Goal: Check status: Check status

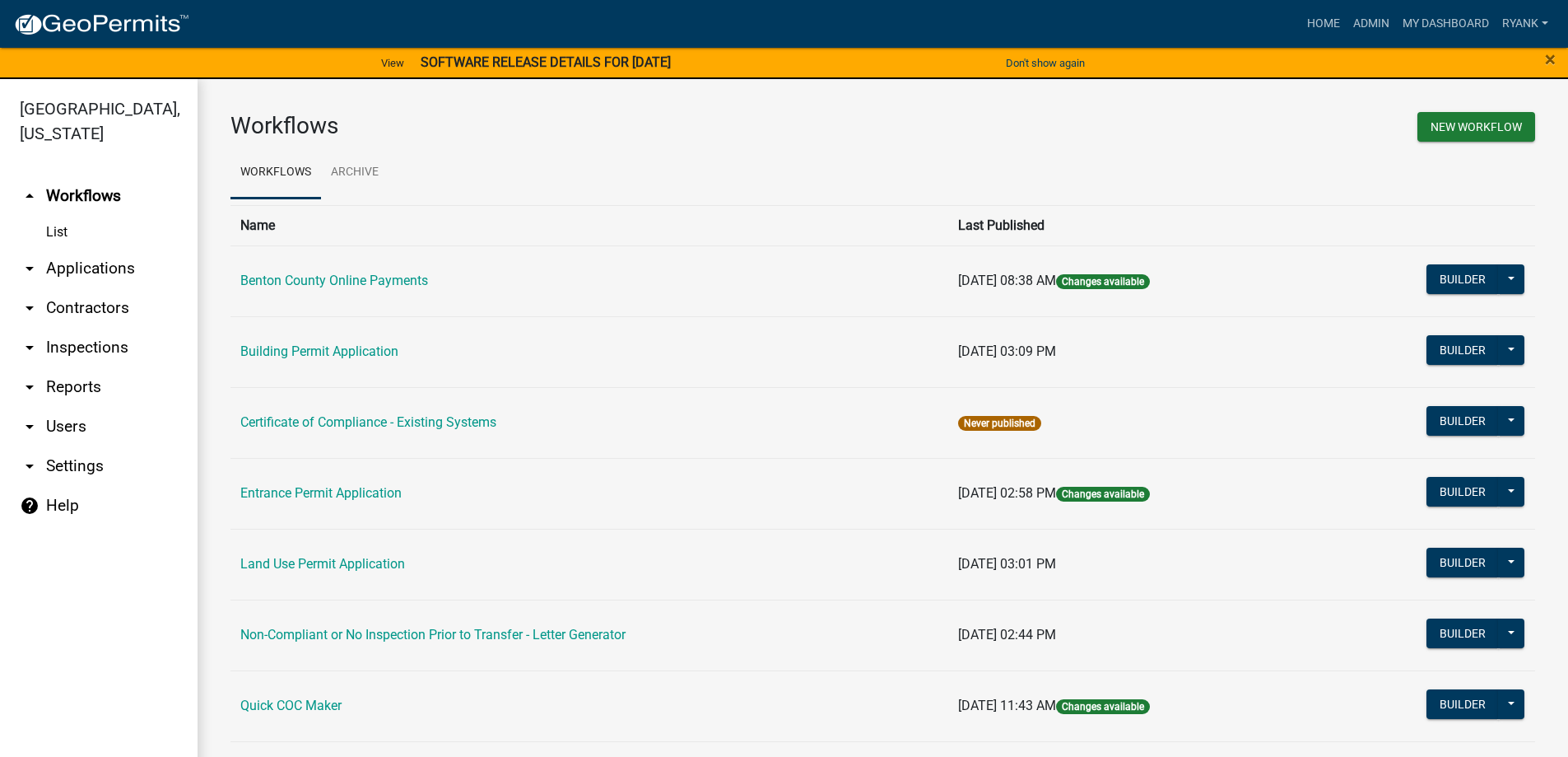
click at [86, 267] on link "arrow_drop_down Applications" at bounding box center [99, 268] width 198 height 39
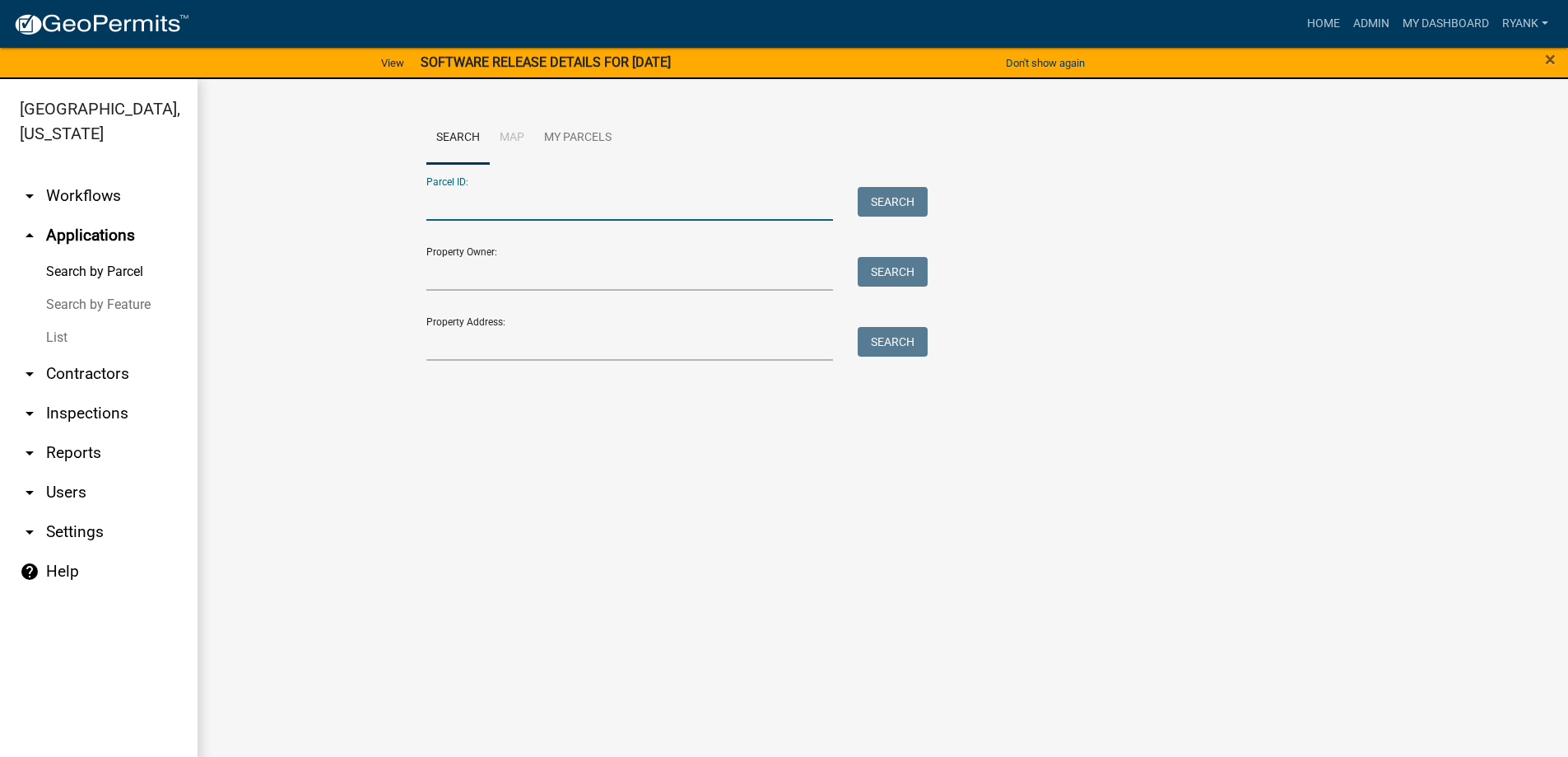
paste input "100068800"
type input "100068800"
click at [893, 202] on button "Search" at bounding box center [893, 202] width 70 height 30
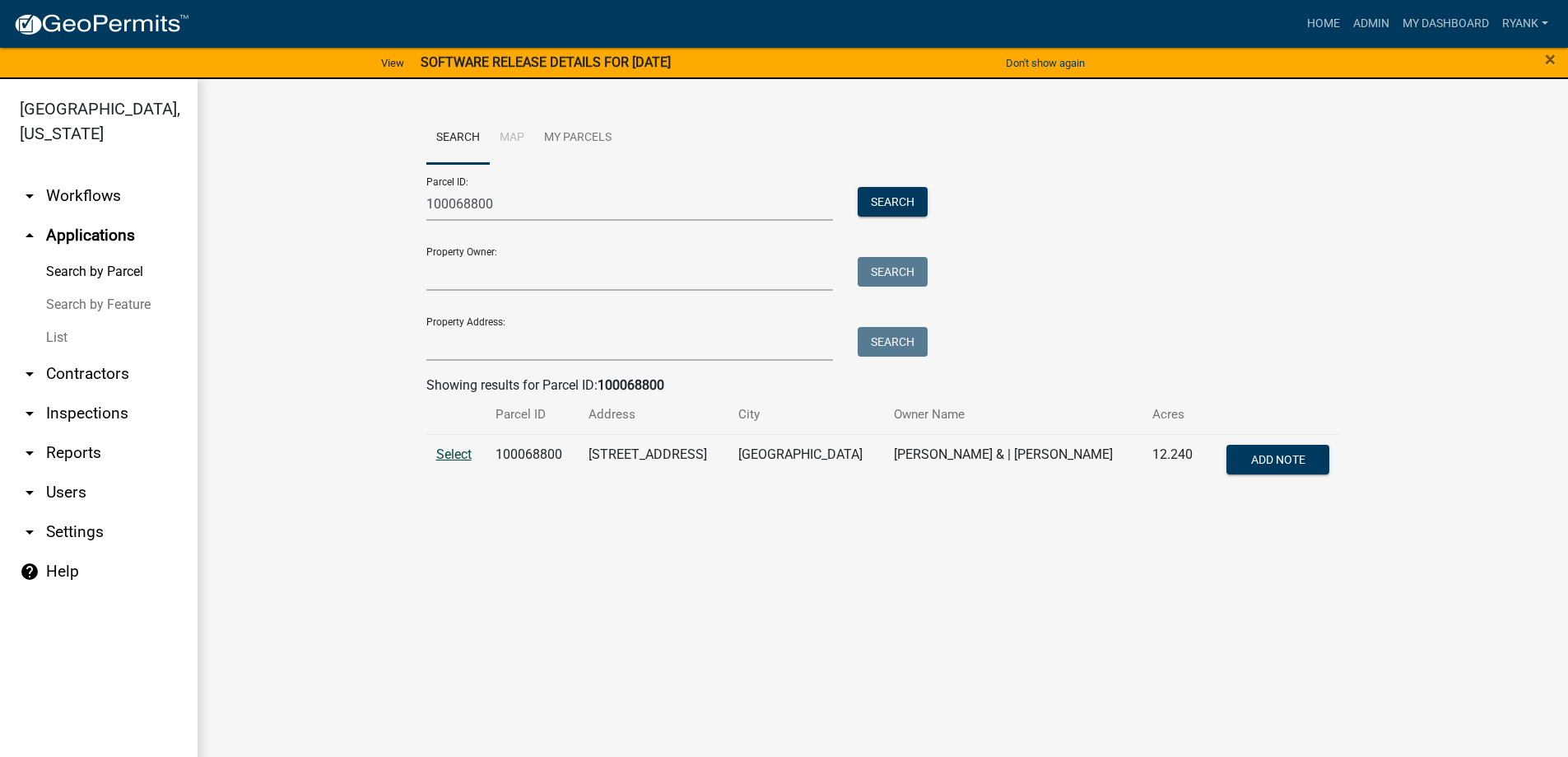
click at [449, 456] on span "Select" at bounding box center [454, 454] width 35 height 16
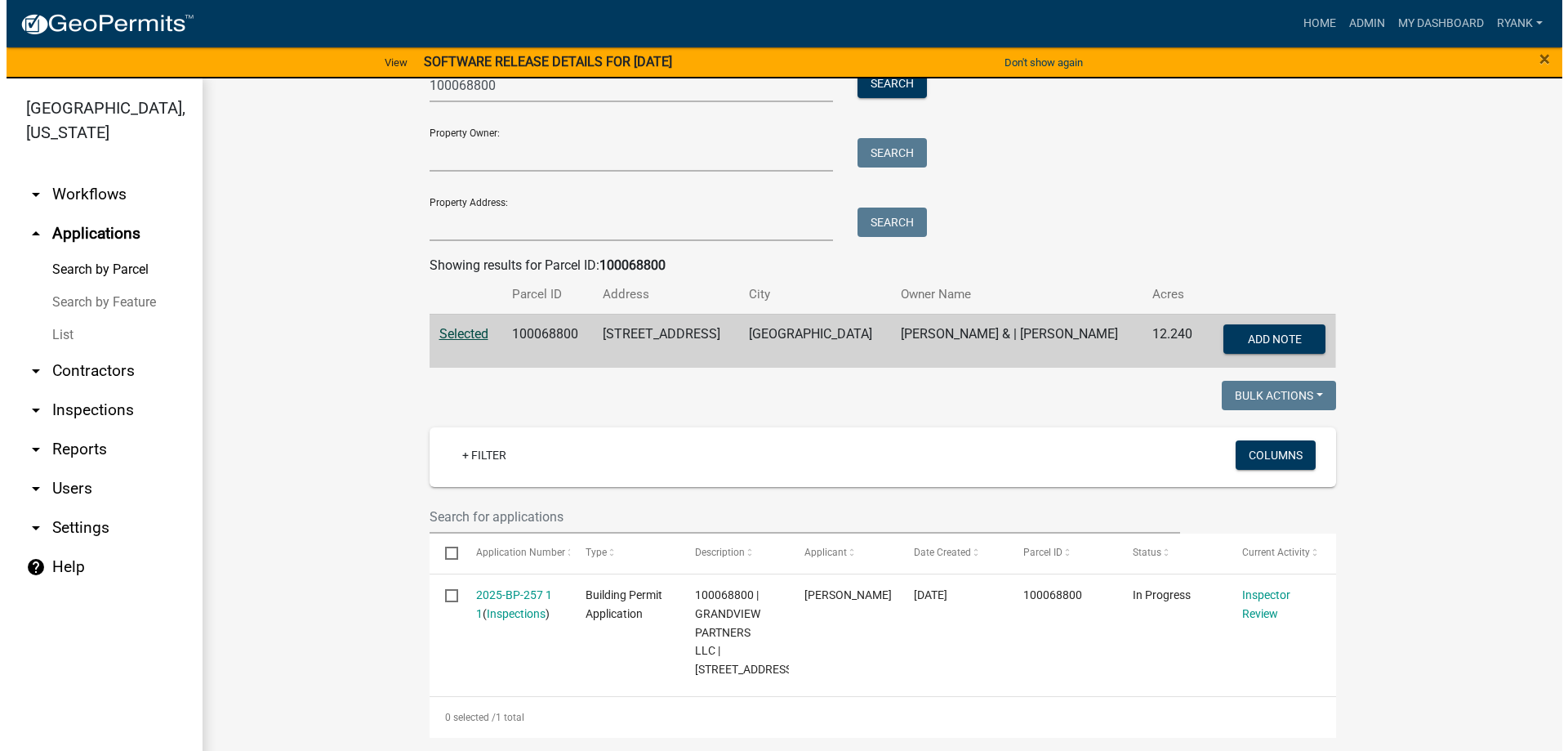
scroll to position [136, 0]
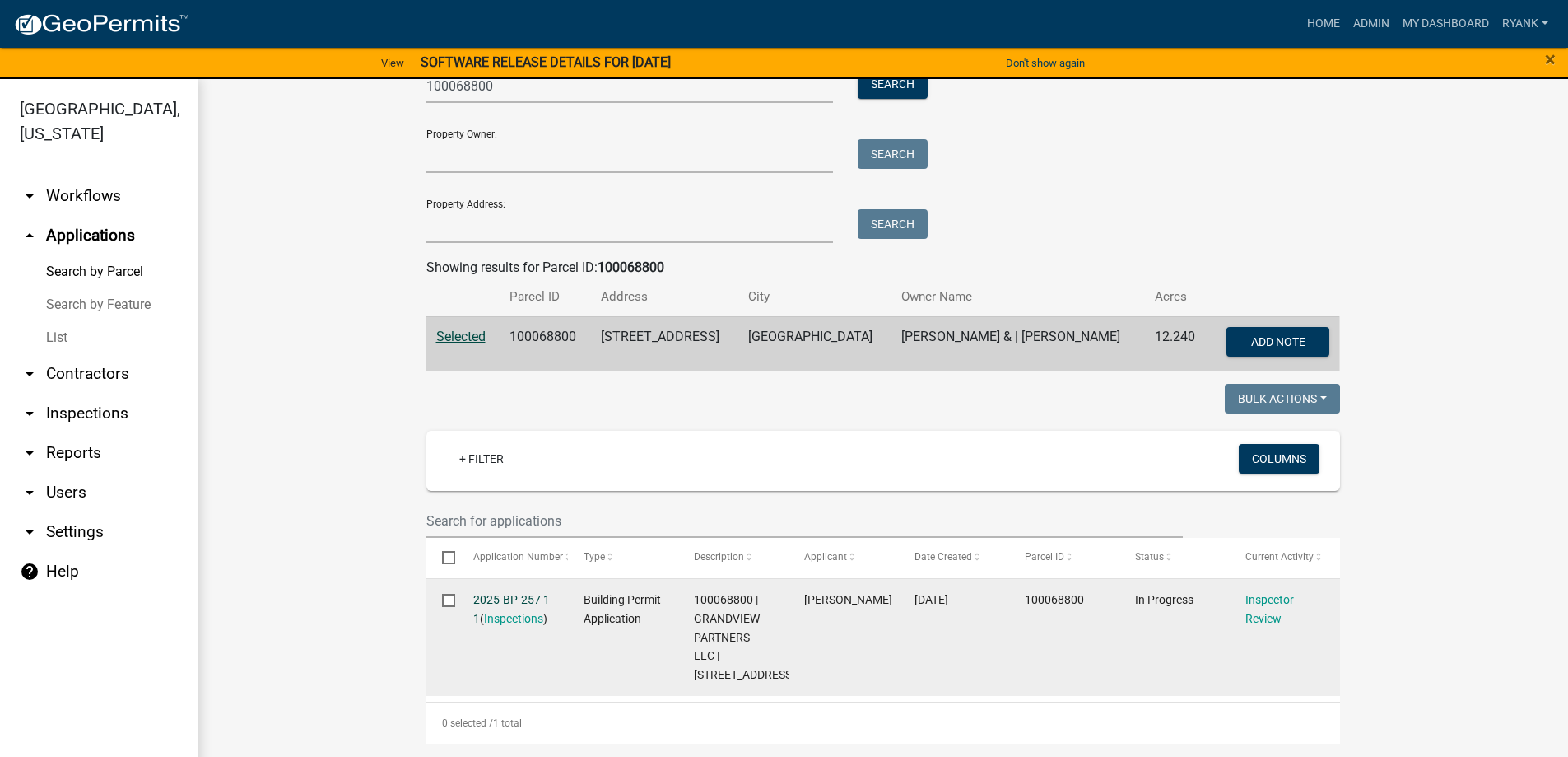
click at [491, 593] on link "2025-BP-257 1 1" at bounding box center [511, 609] width 76 height 32
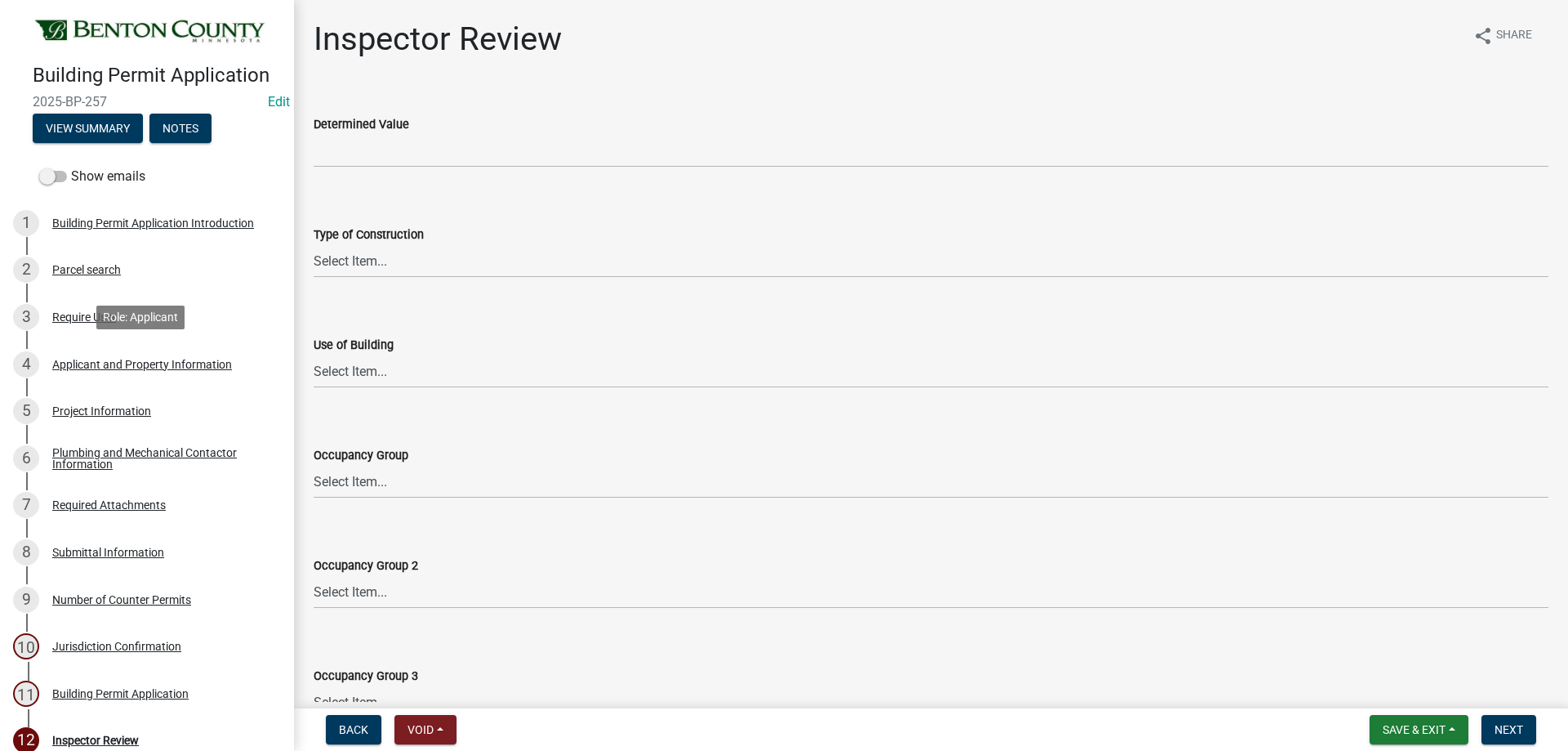
click at [151, 363] on div "Applicant and Property Information" at bounding box center [142, 364] width 180 height 11
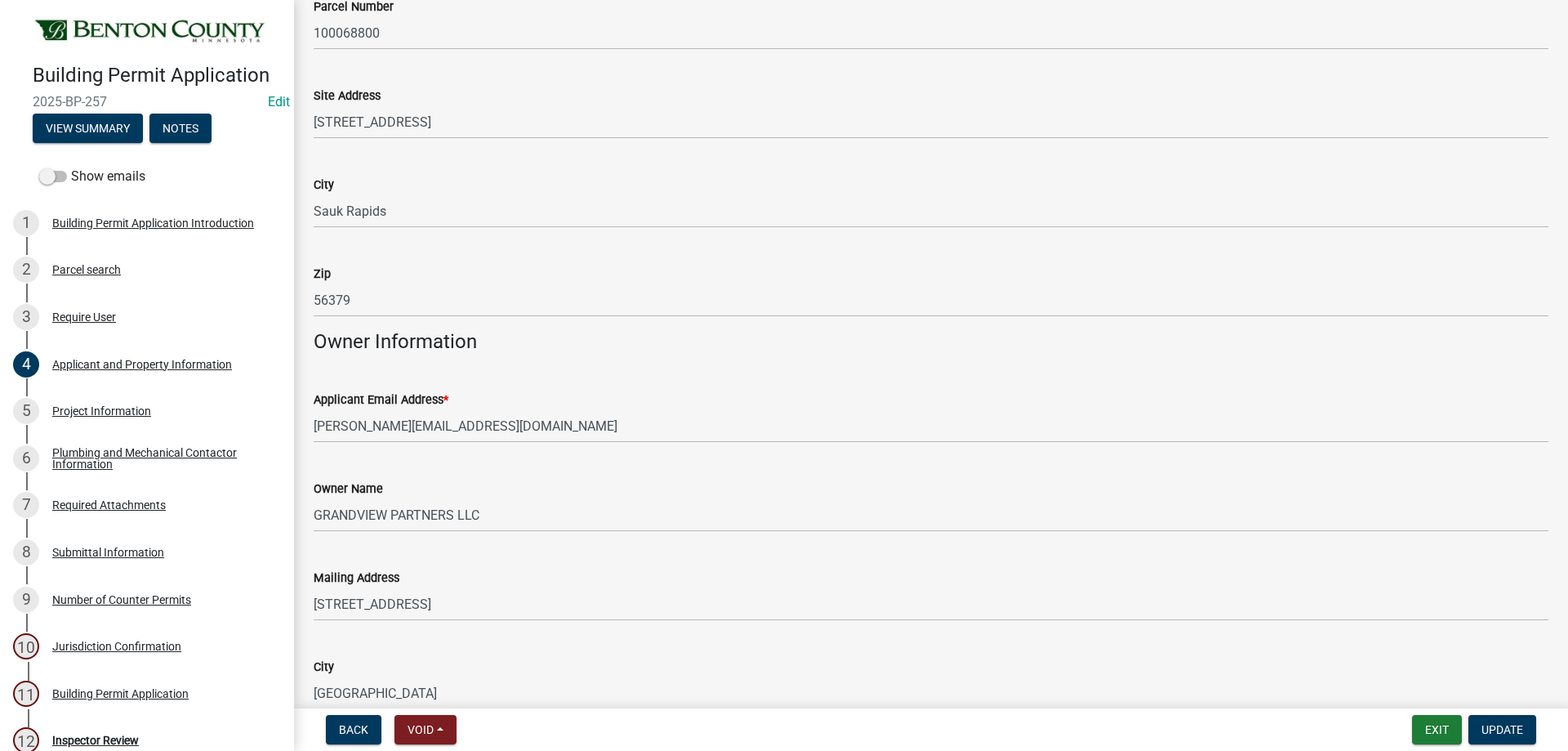
scroll to position [163, 0]
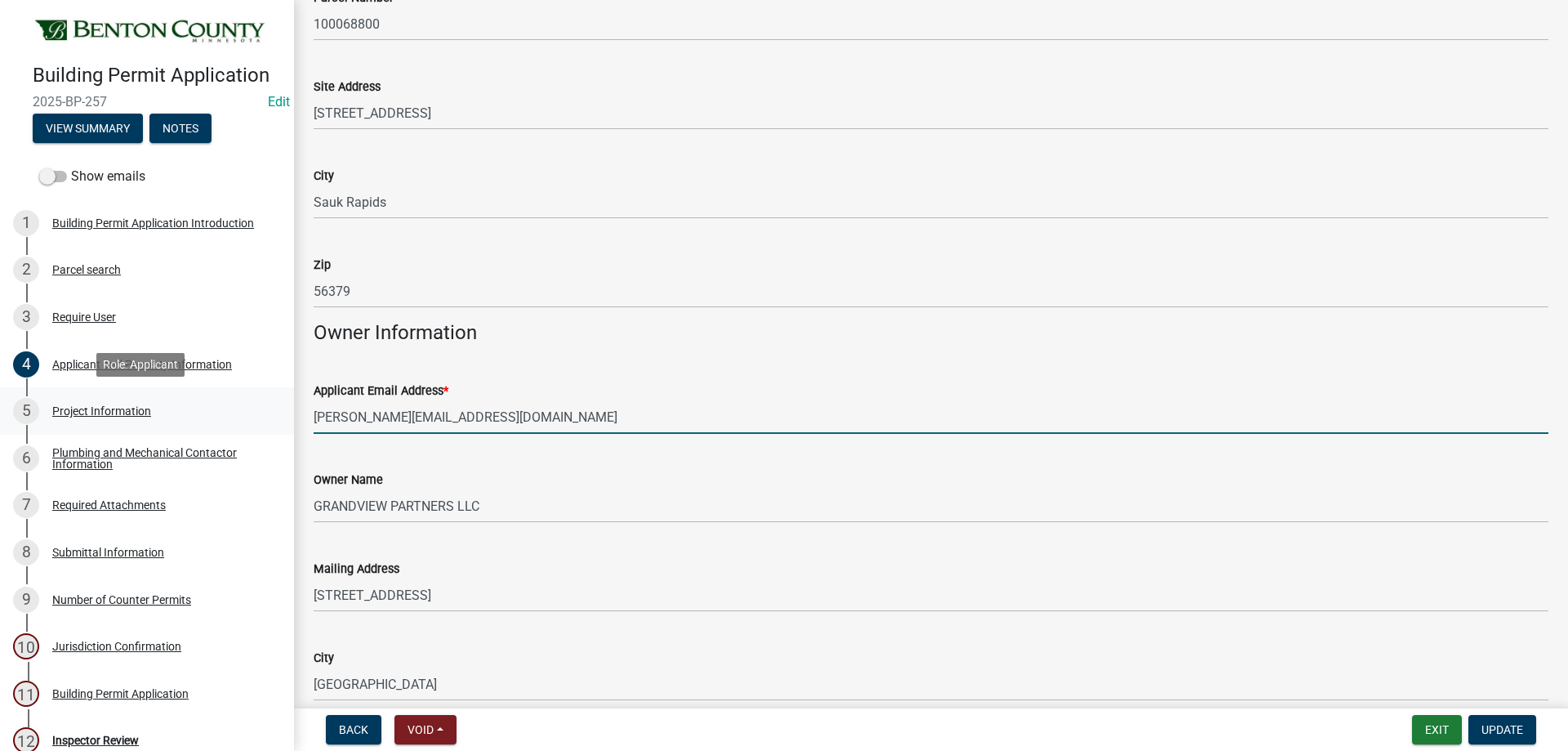
drag, startPoint x: 453, startPoint y: 417, endPoint x: 275, endPoint y: 413, distance: 178.0
click at [275, 413] on div "Building Permit Application 2025-BP-257 Edit View Summary Notes Show emails 1 B…" at bounding box center [784, 376] width 1568 height 751
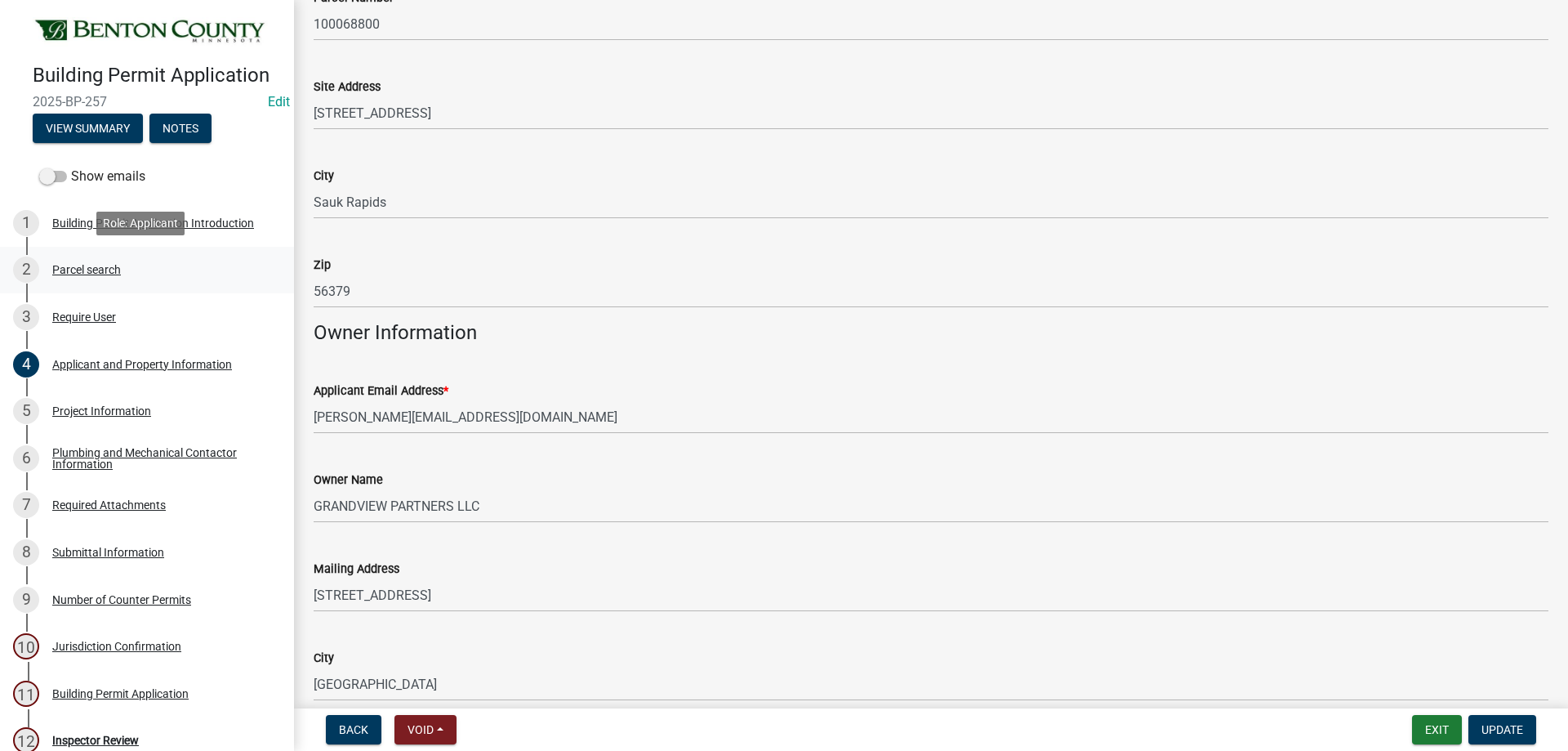
drag, startPoint x: 95, startPoint y: 264, endPoint x: 120, endPoint y: 258, distance: 25.7
click at [95, 264] on div "Parcel search" at bounding box center [86, 269] width 69 height 11
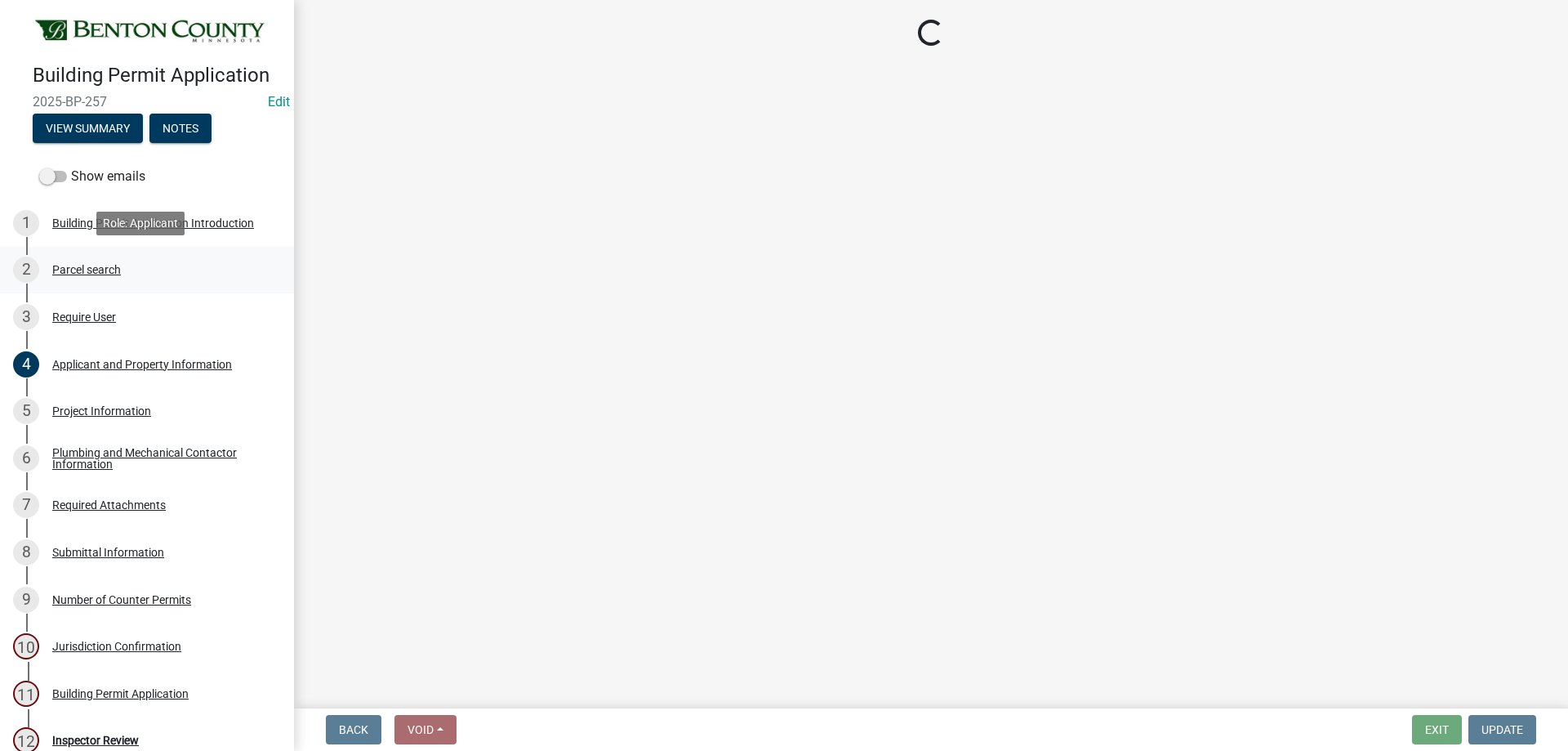
scroll to position [0, 0]
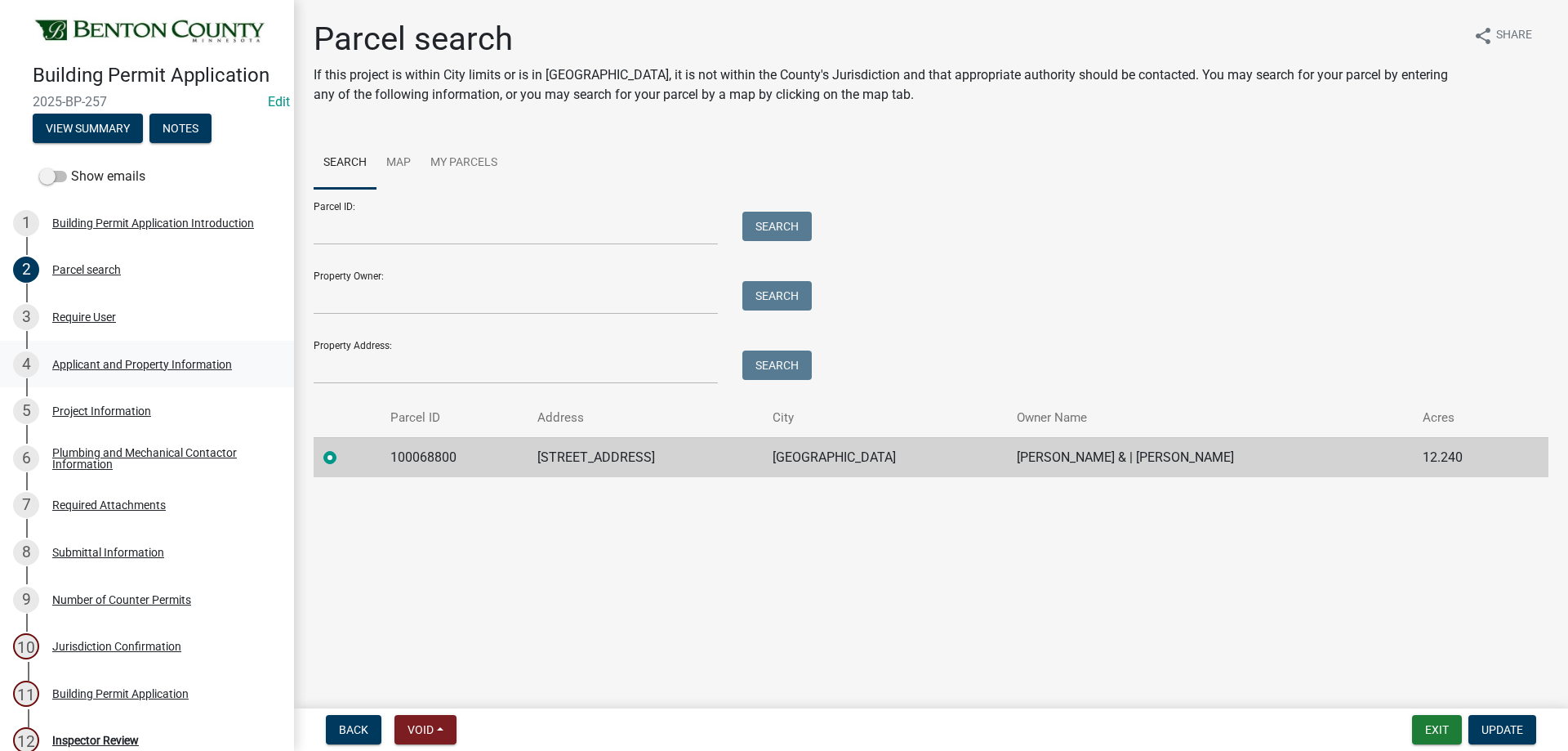
click at [154, 362] on div "Applicant and Property Information" at bounding box center [142, 364] width 180 height 11
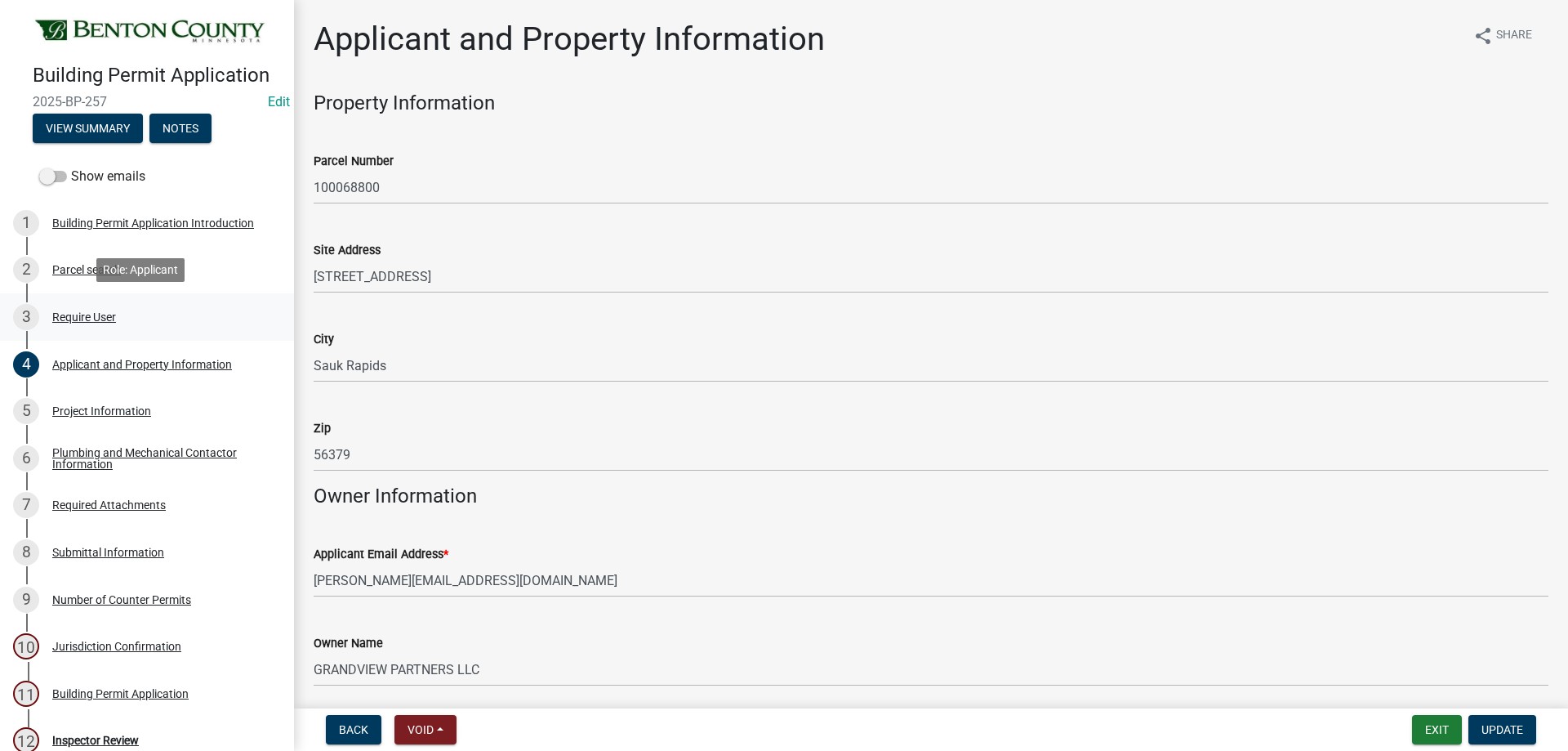
click at [84, 316] on div "Require User" at bounding box center [83, 316] width 63 height 11
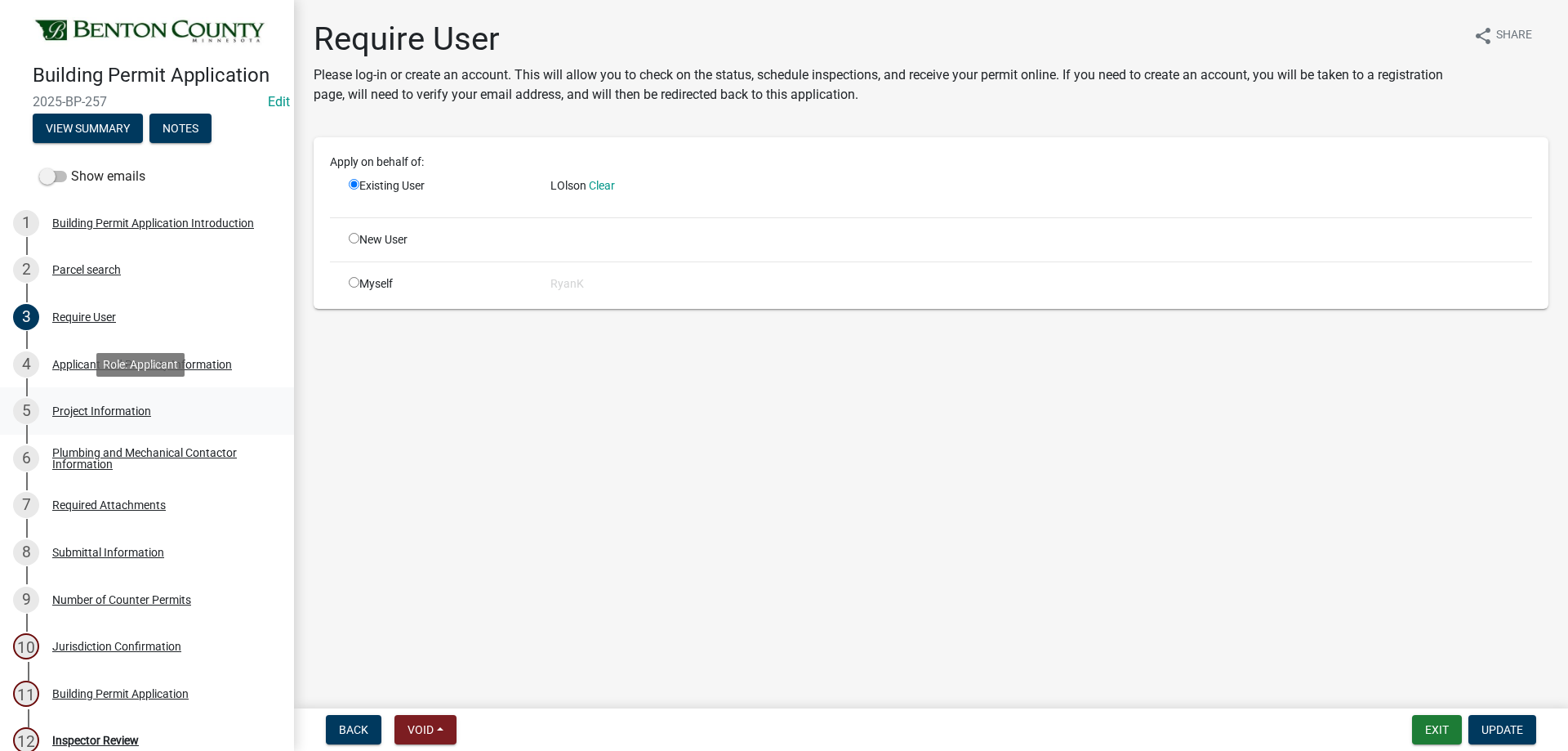
click at [99, 408] on div "Project Information" at bounding box center [102, 410] width 99 height 11
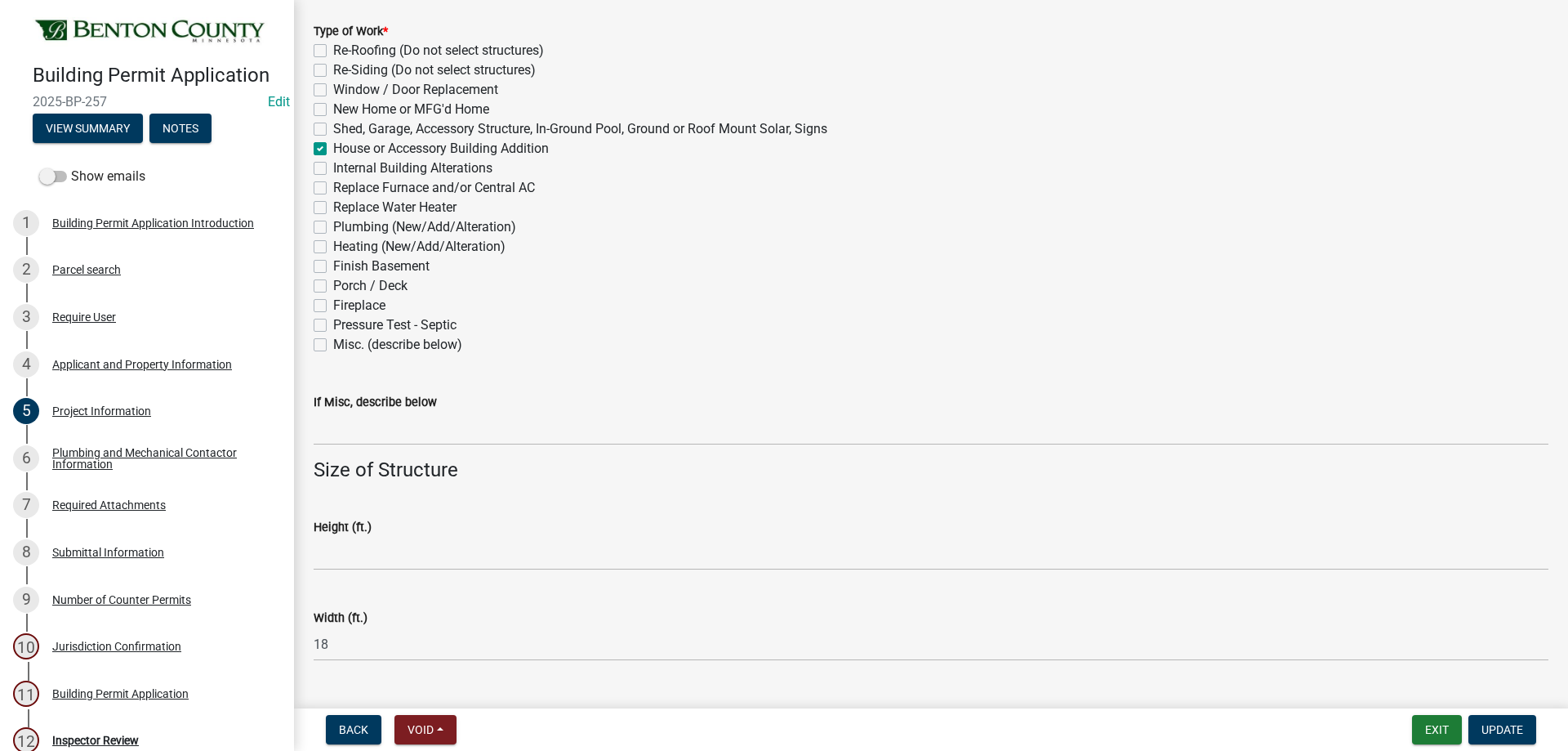
scroll to position [972, 0]
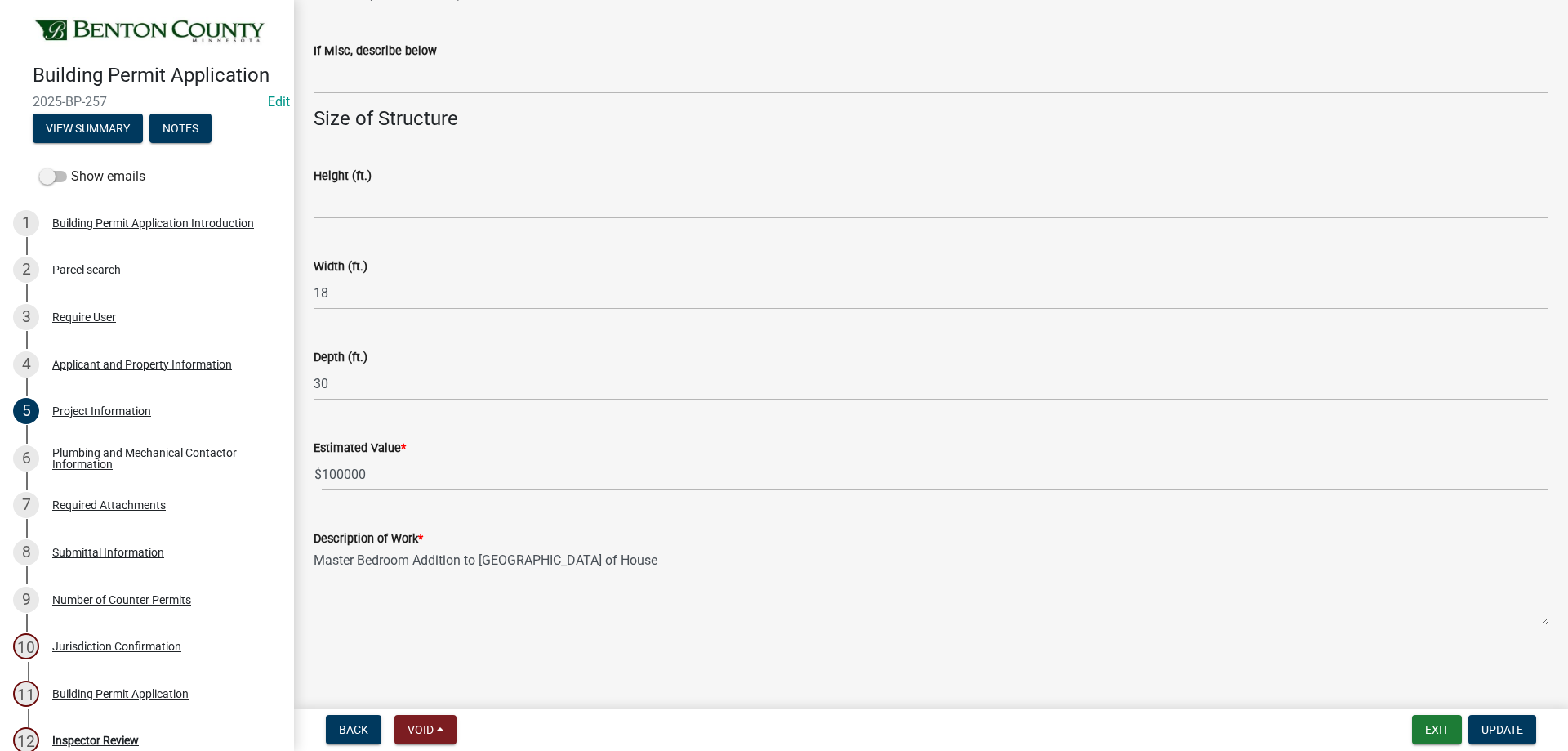
click at [106, 264] on div "Parcel search" at bounding box center [86, 269] width 69 height 11
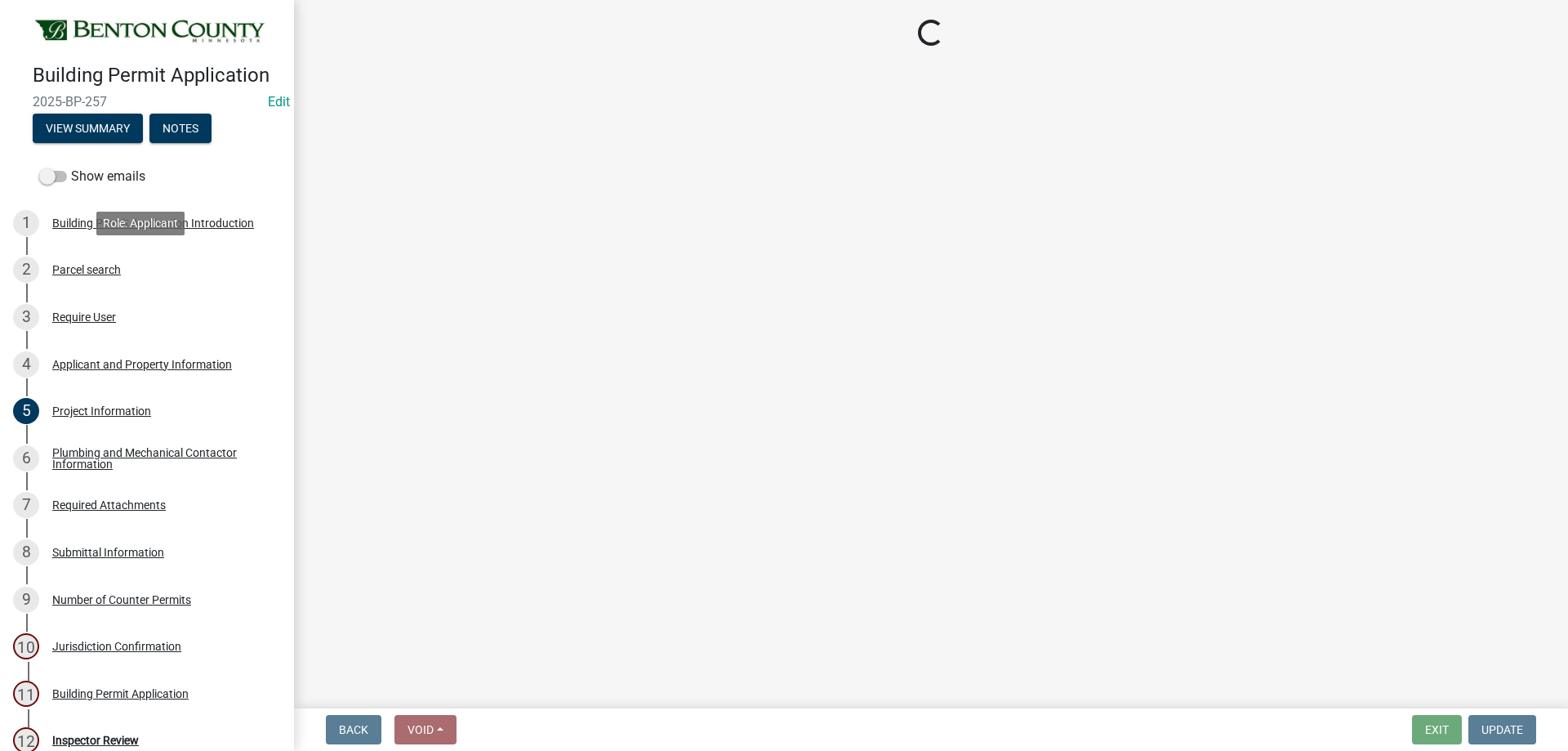
scroll to position [0, 0]
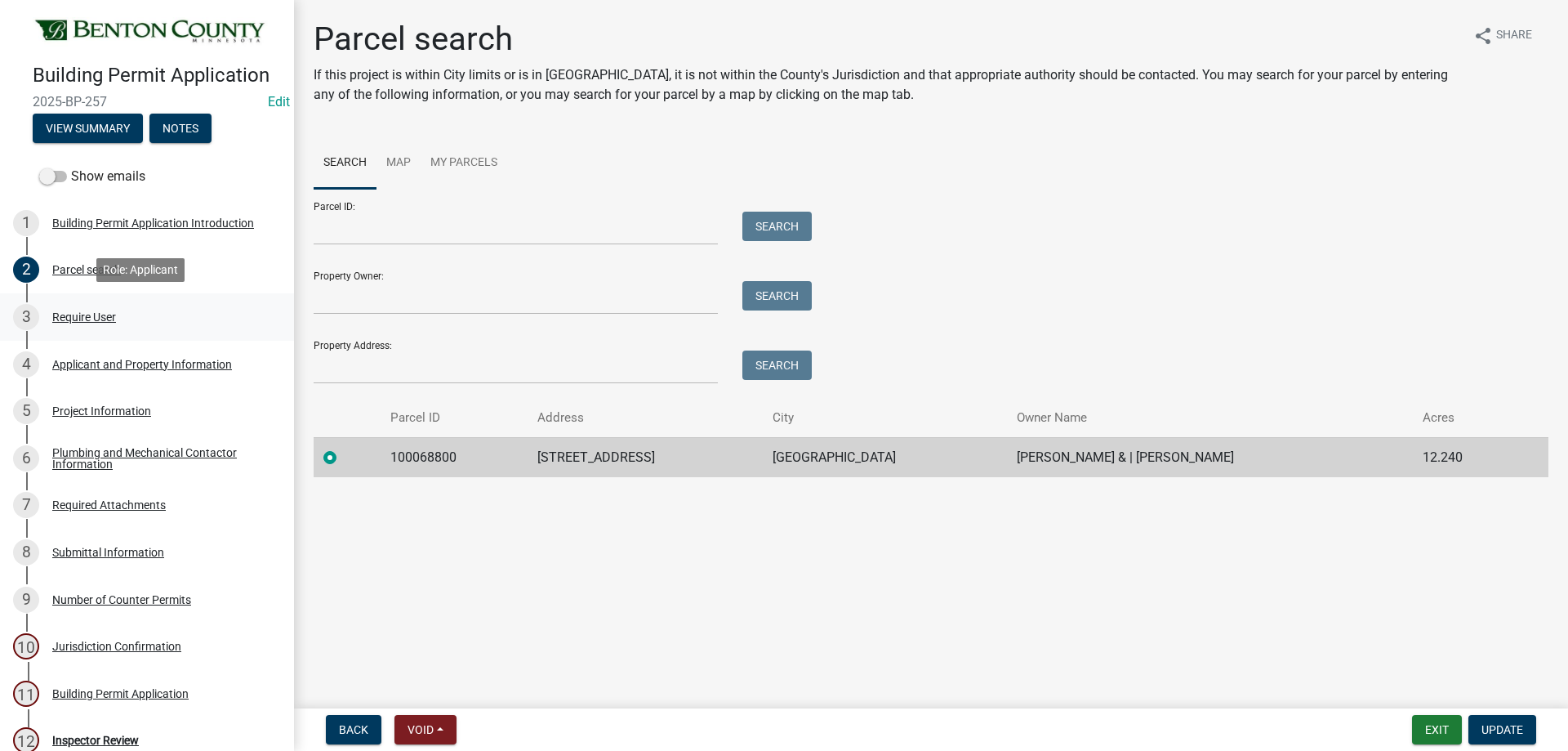
click at [91, 319] on div "Require User" at bounding box center [83, 316] width 63 height 11
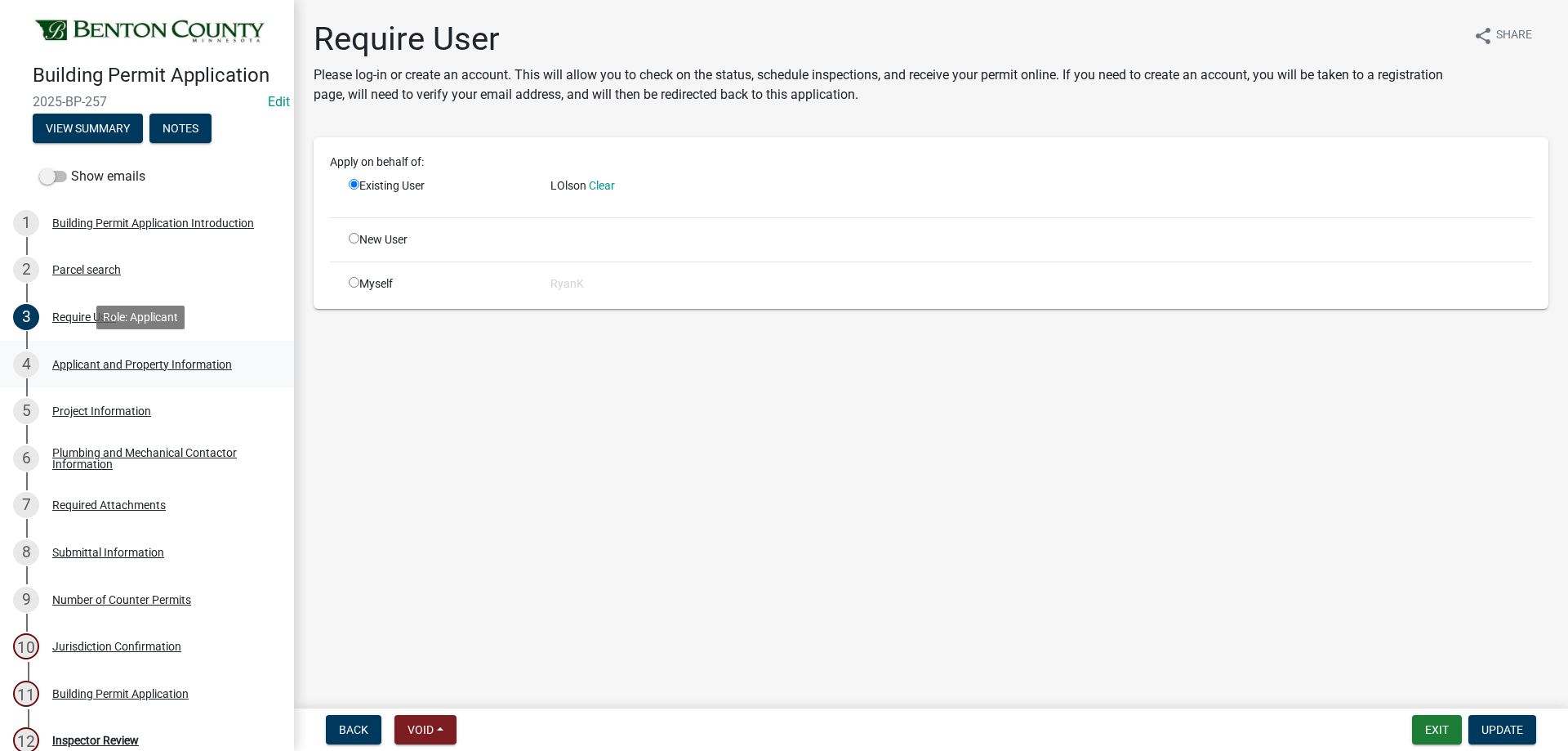
click at [102, 365] on div "Applicant and Property Information" at bounding box center [142, 364] width 180 height 11
